Goal: Navigation & Orientation: Find specific page/section

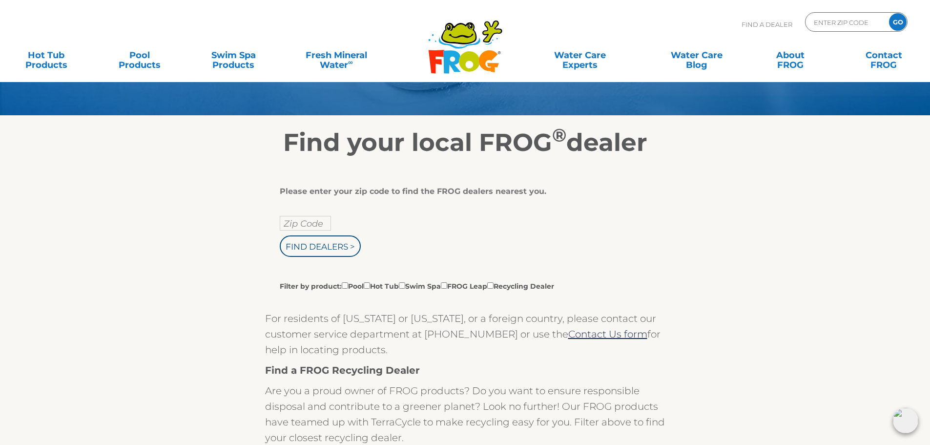
scroll to position [49, 0]
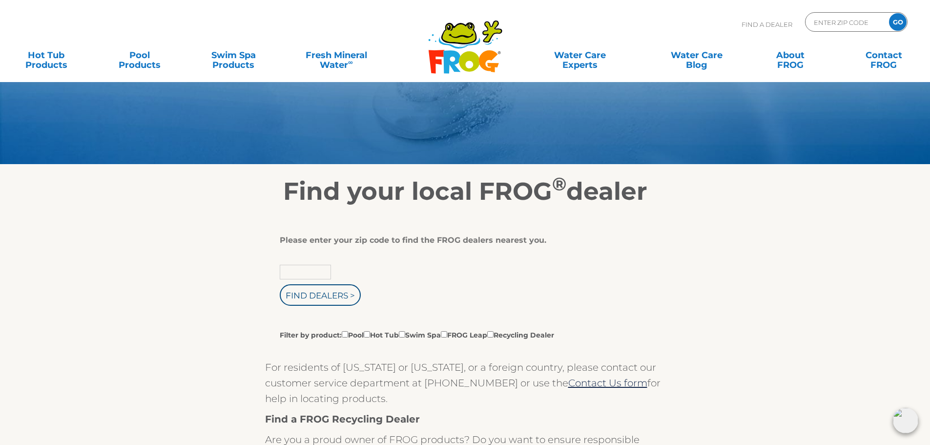
click at [307, 268] on input "text" at bounding box center [305, 272] width 51 height 15
type input "55372"
click at [326, 294] on input "Find Dealers >" at bounding box center [320, 294] width 81 height 21
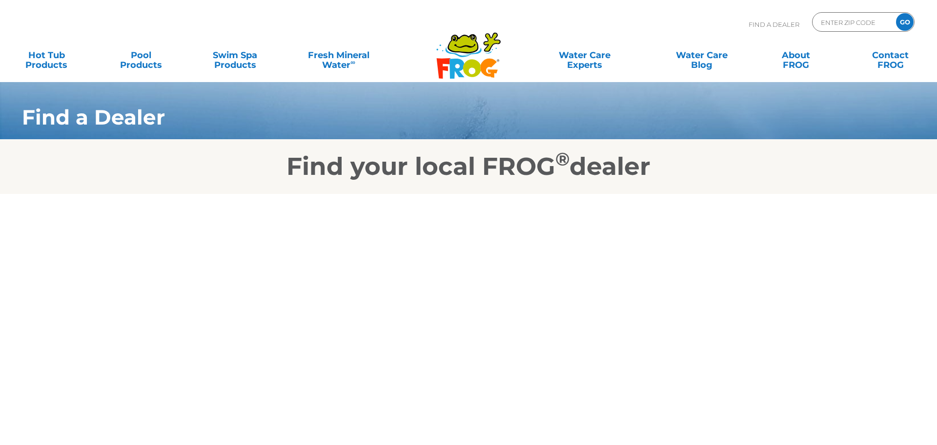
click at [508, 331] on body "Find A Dealer ENTER ZIP CODE GO MENU MENU Hot Tub Products All Hot Tub Products…" at bounding box center [468, 222] width 937 height 445
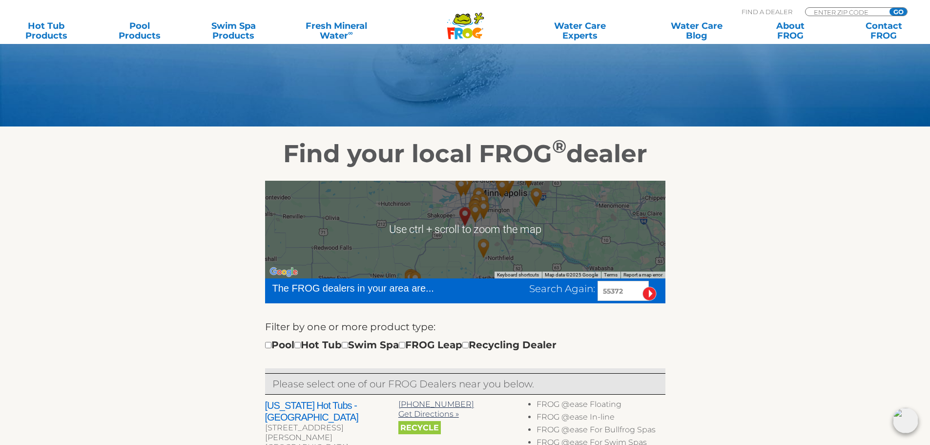
scroll to position [98, 0]
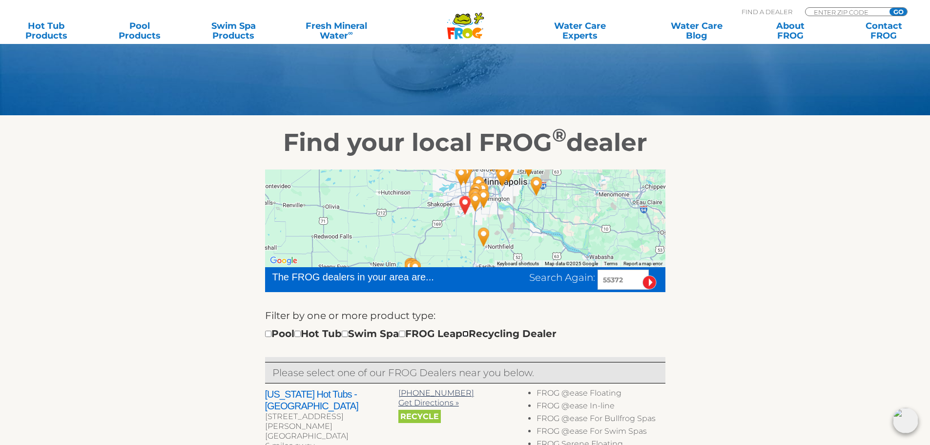
click at [469, 333] on input "checkbox" at bounding box center [465, 333] width 6 height 6
checkbox input "true"
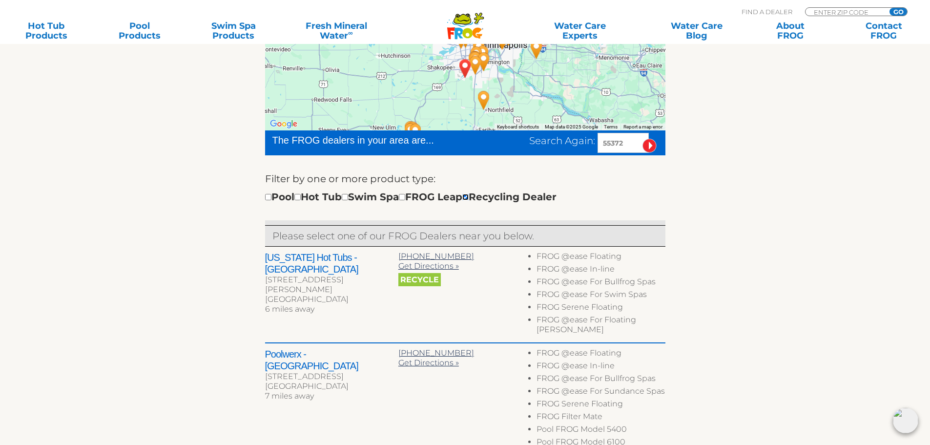
scroll to position [293, 0]
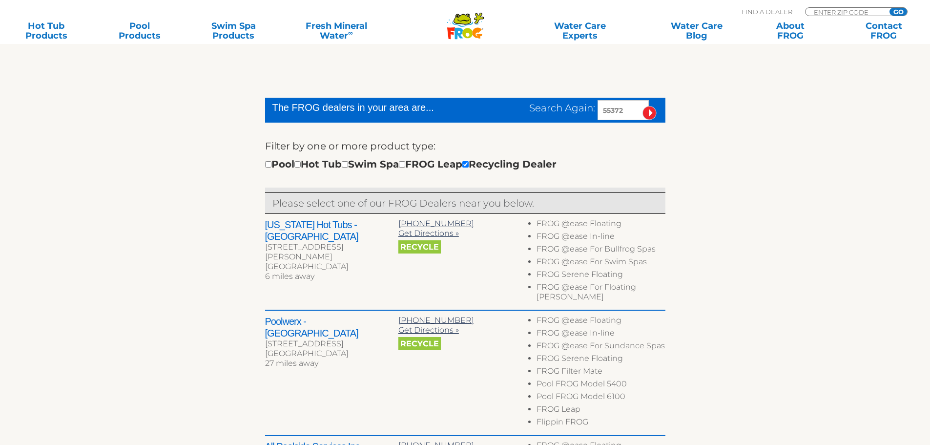
scroll to position [267, 0]
